Goal: Task Accomplishment & Management: Manage account settings

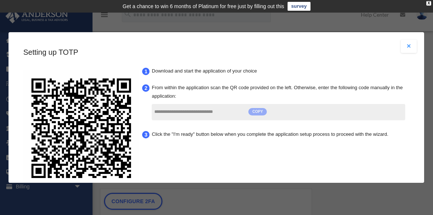
click at [258, 111] on span "COPY" at bounding box center [257, 111] width 19 height 7
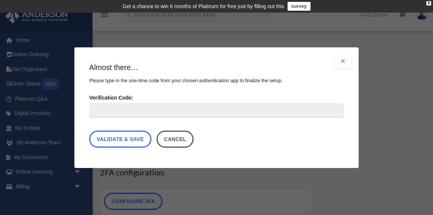
click at [147, 108] on input "Verification Code:" at bounding box center [216, 110] width 255 height 15
click at [122, 108] on input "Verification Code:" at bounding box center [216, 110] width 255 height 15
click at [113, 113] on input "Verification Code:" at bounding box center [216, 110] width 255 height 15
click at [137, 111] on input "Verification Code:" at bounding box center [216, 110] width 255 height 15
click at [138, 109] on input "Verification Code:" at bounding box center [216, 110] width 255 height 15
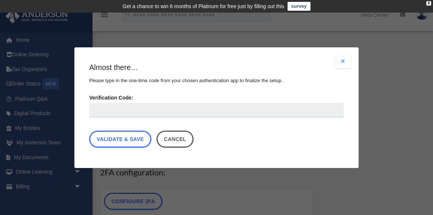
click at [134, 110] on input "Verification Code:" at bounding box center [216, 110] width 255 height 15
click at [121, 108] on input "Verification Code:" at bounding box center [216, 110] width 255 height 15
click at [140, 111] on input "Verification Code:" at bounding box center [216, 110] width 255 height 15
click at [172, 141] on button "Cancel" at bounding box center [175, 139] width 37 height 17
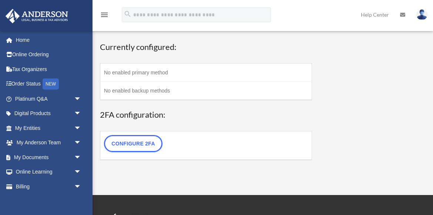
scroll to position [57, 0]
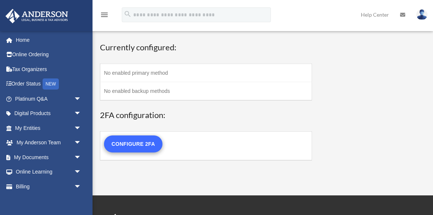
click at [119, 140] on link "Configure 2FA" at bounding box center [133, 144] width 59 height 17
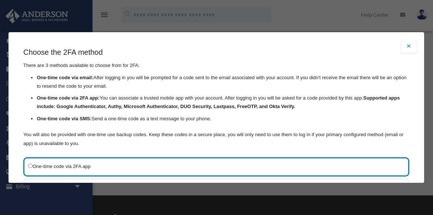
click at [101, 163] on label "One-time code via 2FA app" at bounding box center [212, 166] width 369 height 9
click at [88, 165] on label "One-time code via 2FA app" at bounding box center [212, 166] width 369 height 9
click at [66, 173] on div "One-time code via 2FA app" at bounding box center [216, 166] width 386 height 19
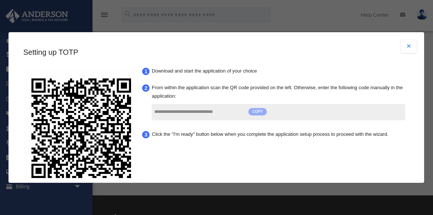
click at [258, 111] on span "COPY" at bounding box center [257, 111] width 19 height 7
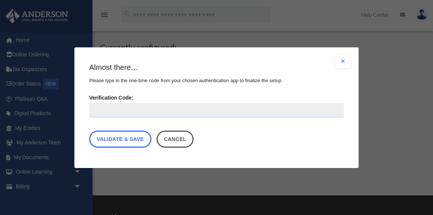
drag, startPoint x: 161, startPoint y: 109, endPoint x: 163, endPoint y: 104, distance: 5.2
click at [163, 104] on input "Verification Code:" at bounding box center [216, 110] width 255 height 15
click at [154, 110] on input "Verification Code:" at bounding box center [216, 110] width 255 height 15
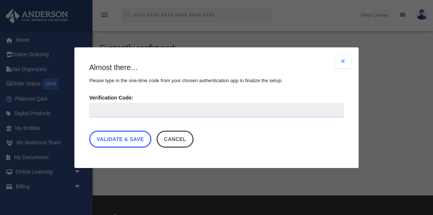
click at [116, 116] on input "Verification Code:" at bounding box center [216, 110] width 255 height 15
click at [137, 111] on input "Verification Code:" at bounding box center [216, 110] width 255 height 15
click at [137, 110] on input "Verification Code:" at bounding box center [216, 110] width 255 height 15
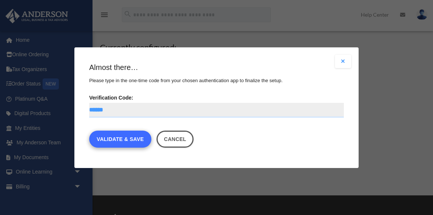
type input "******"
click at [126, 138] on link "Validate & Save" at bounding box center [120, 139] width 62 height 17
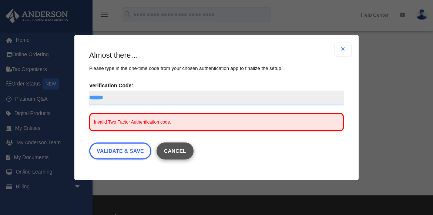
click at [182, 151] on button "Cancel" at bounding box center [175, 151] width 37 height 17
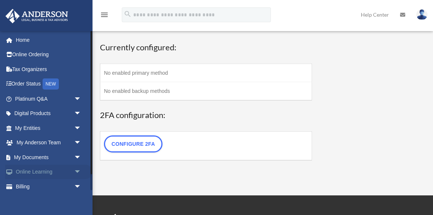
click at [76, 169] on span "arrow_drop_down" at bounding box center [81, 172] width 15 height 15
click at [78, 170] on span "arrow_drop_up" at bounding box center [81, 172] width 15 height 15
